Goal: Check status

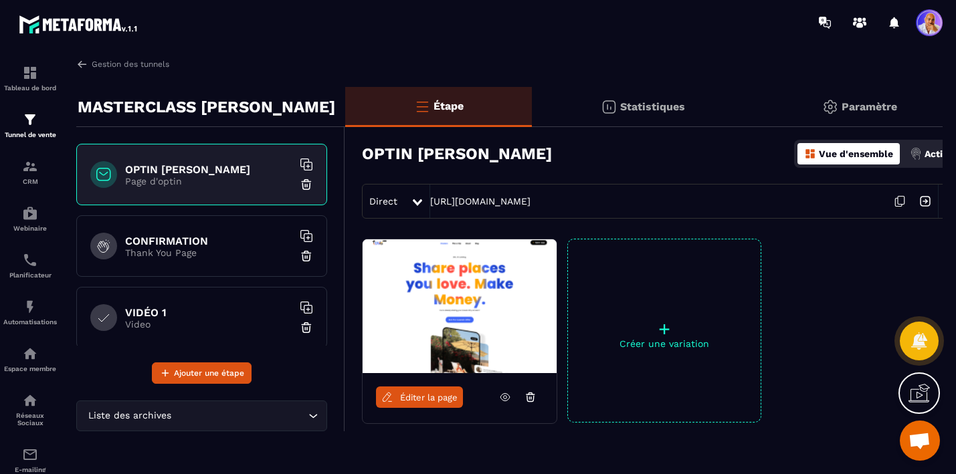
scroll to position [7752, 0]
click at [852, 107] on p "Paramètre" at bounding box center [870, 106] width 56 height 13
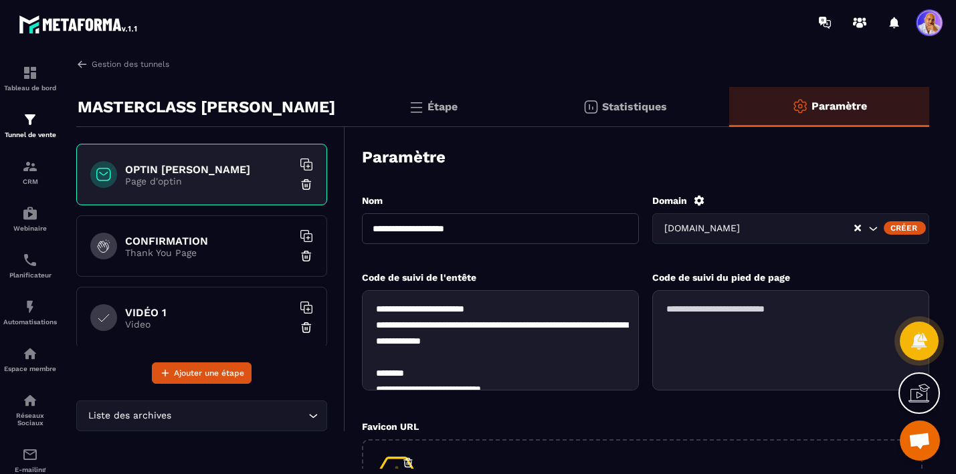
click at [700, 202] on icon at bounding box center [699, 200] width 10 height 10
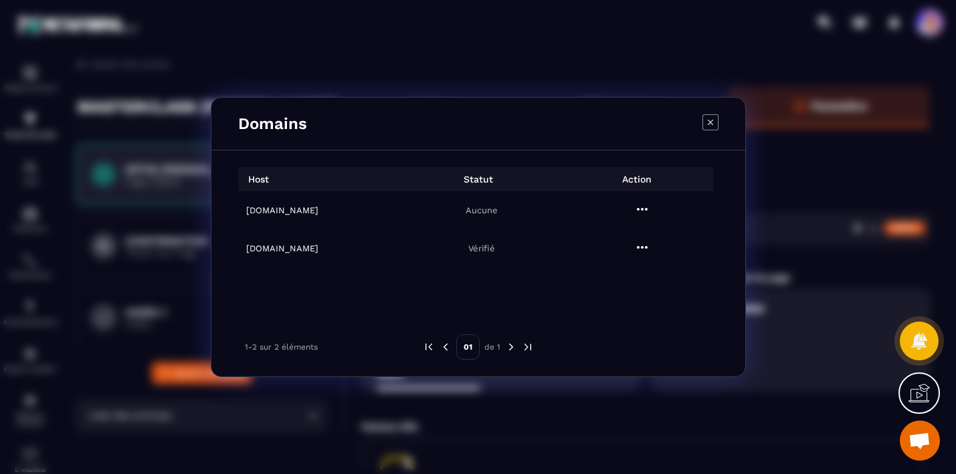
click at [257, 211] on h6 "[DOMAIN_NAME]" at bounding box center [322, 210] width 152 height 10
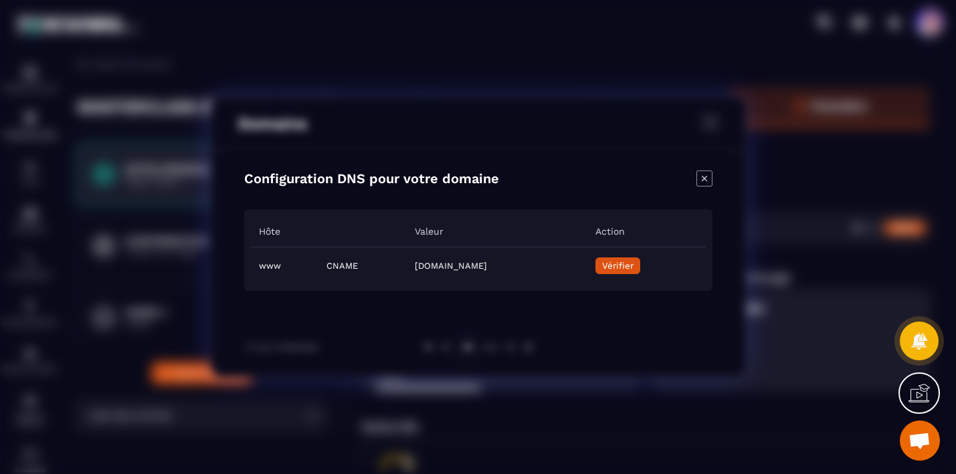
click at [633, 266] on span "Vérifier" at bounding box center [616, 266] width 31 height 10
click at [703, 176] on icon "Close modal" at bounding box center [704, 179] width 16 height 16
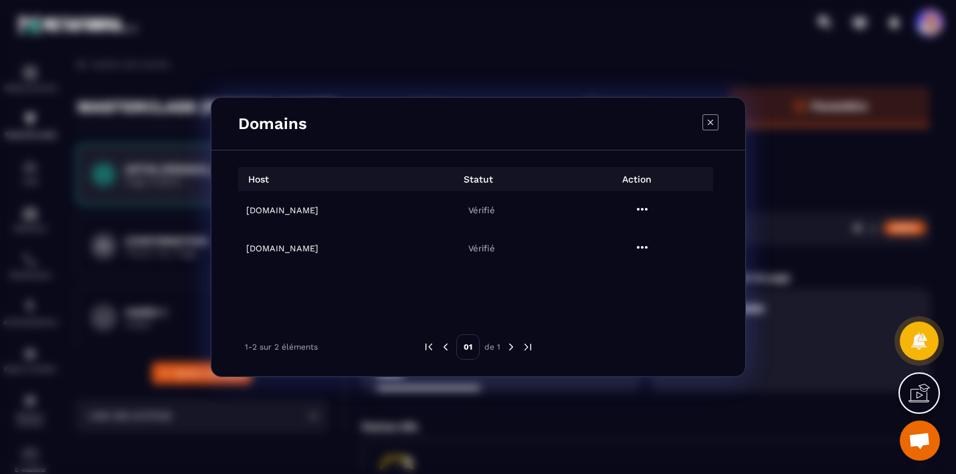
click at [708, 125] on icon "Modal window" at bounding box center [710, 122] width 16 height 16
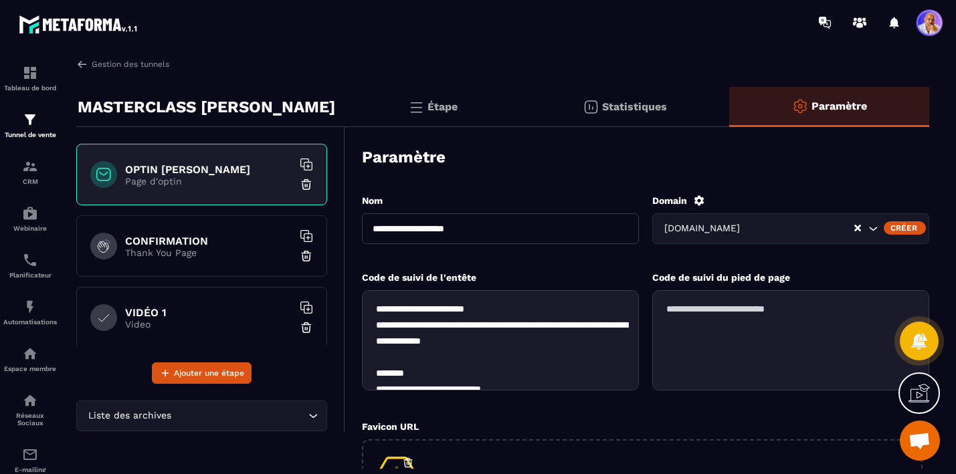
click at [874, 227] on icon "Search for option" at bounding box center [872, 228] width 13 height 13
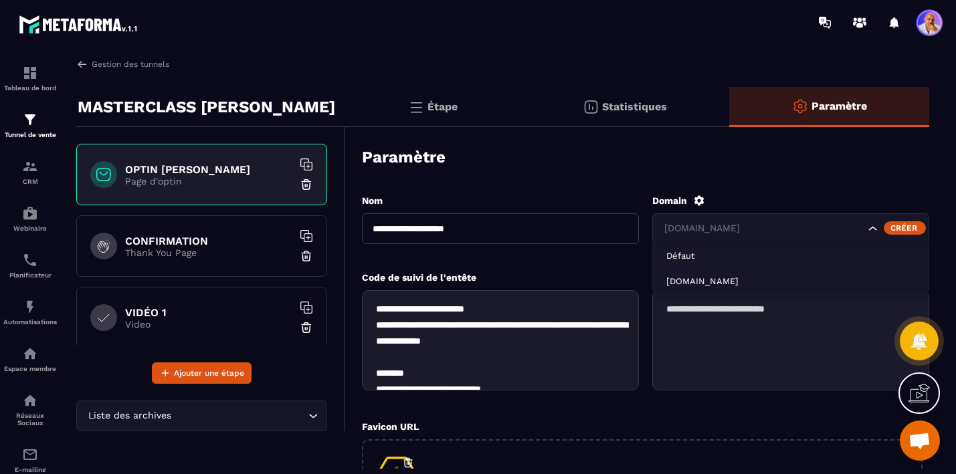
click at [834, 201] on div "Domain" at bounding box center [790, 201] width 277 height 12
